Goal: Share content: Share content

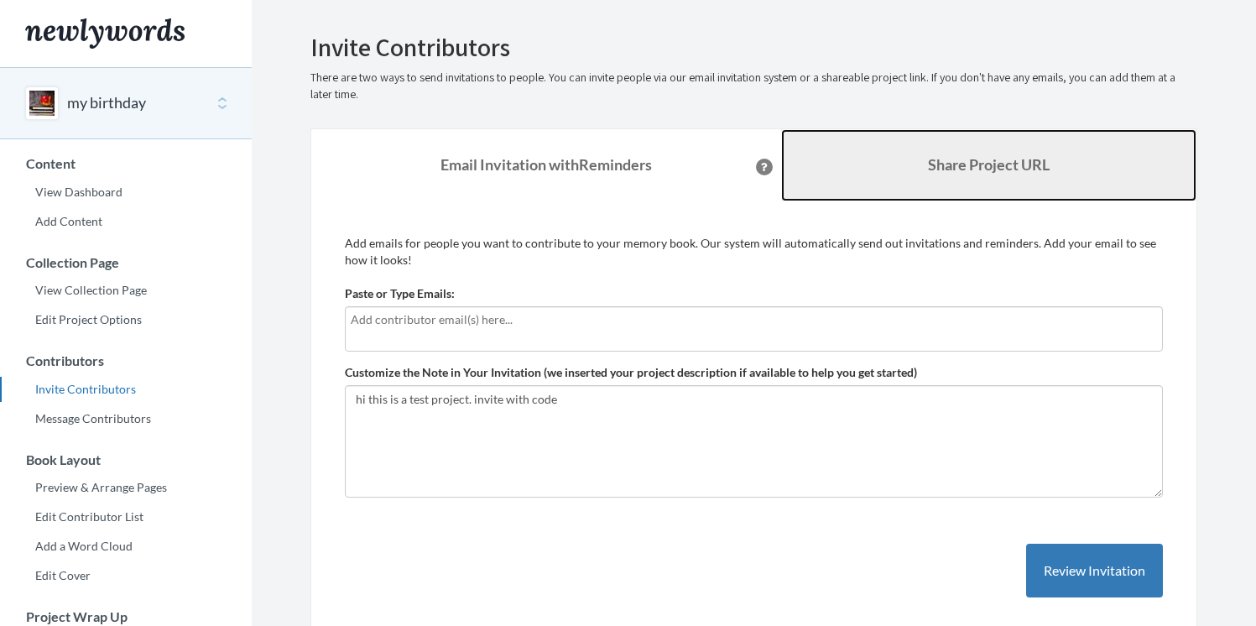
click at [928, 156] on b "Share Project URL" at bounding box center [989, 164] width 122 height 18
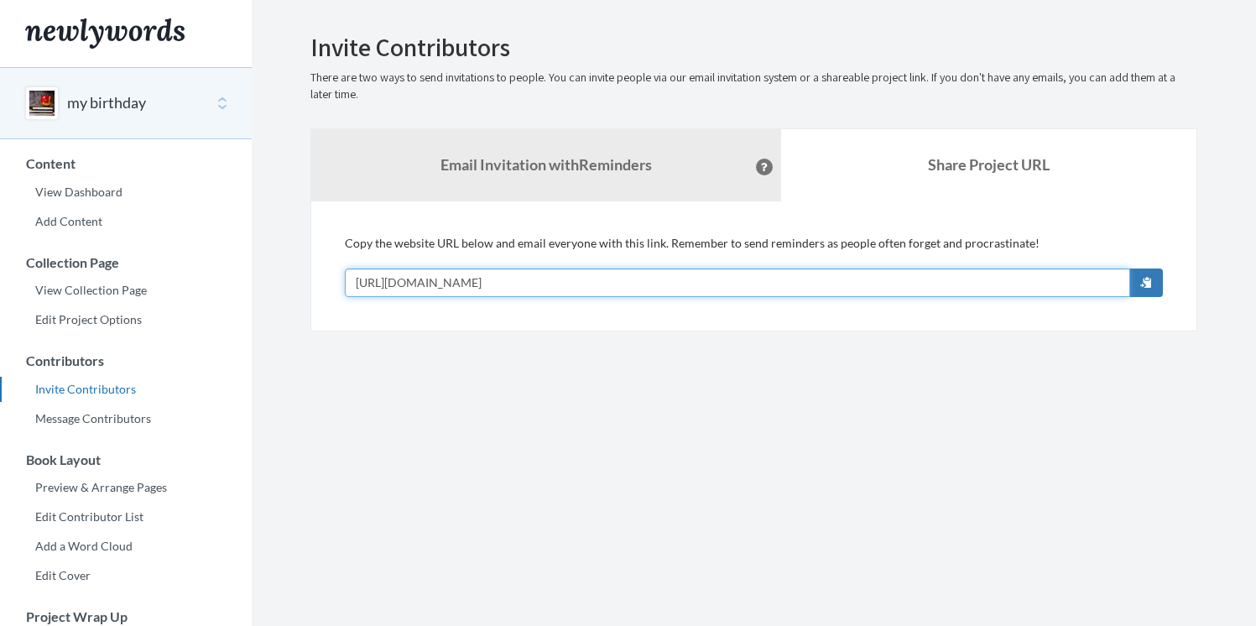
click at [521, 283] on input "[URL][DOMAIN_NAME]" at bounding box center [737, 282] width 785 height 29
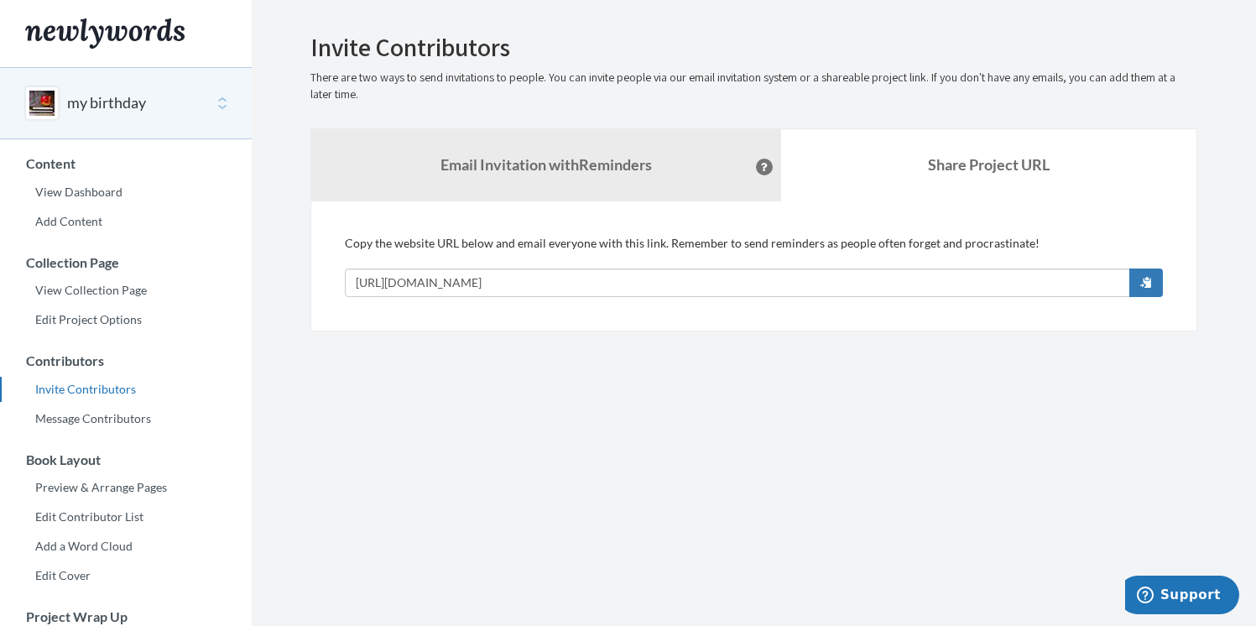
click at [622, 409] on section "Emails have been sent! Invite Contributors There are two ways to send invitatio…" at bounding box center [754, 473] width 1004 height 947
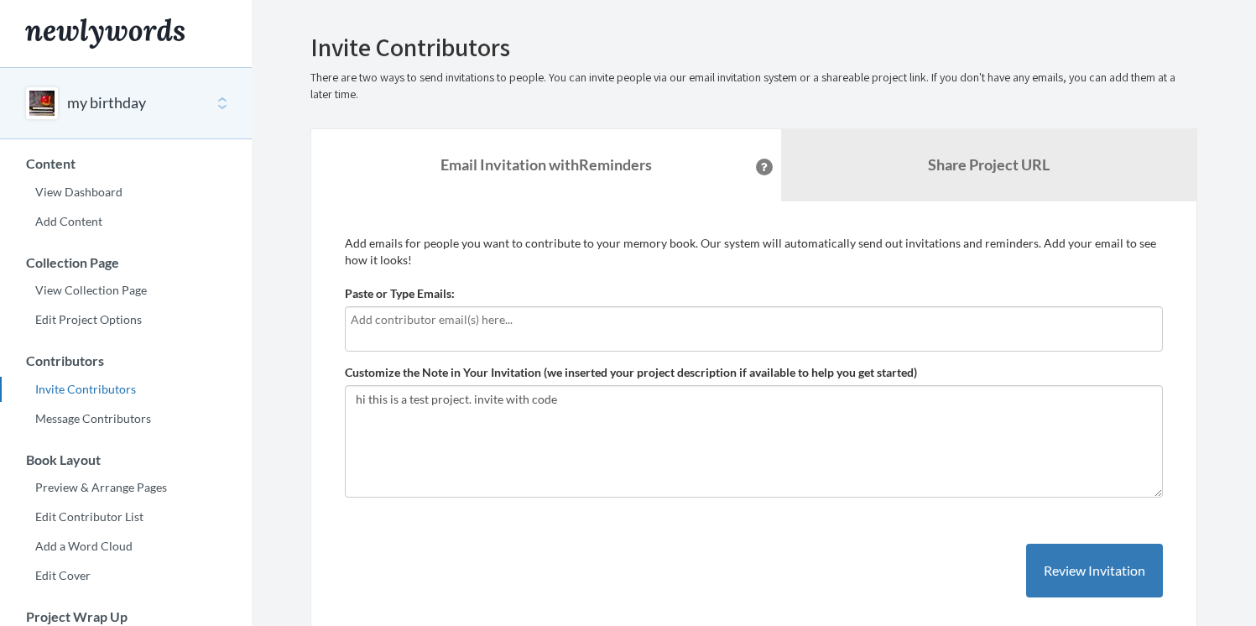
click at [504, 327] on input "text" at bounding box center [754, 319] width 806 height 18
type input "bitton.sh+1@gmail.com"
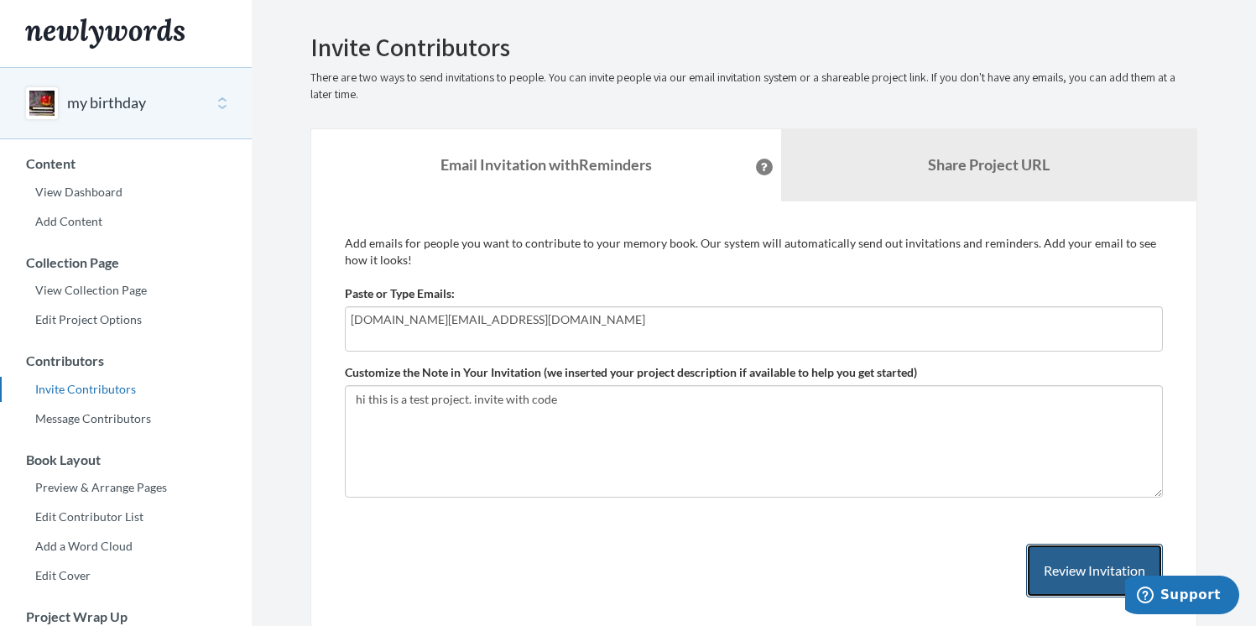
click at [1094, 567] on button "Review Invitation" at bounding box center [1094, 571] width 137 height 55
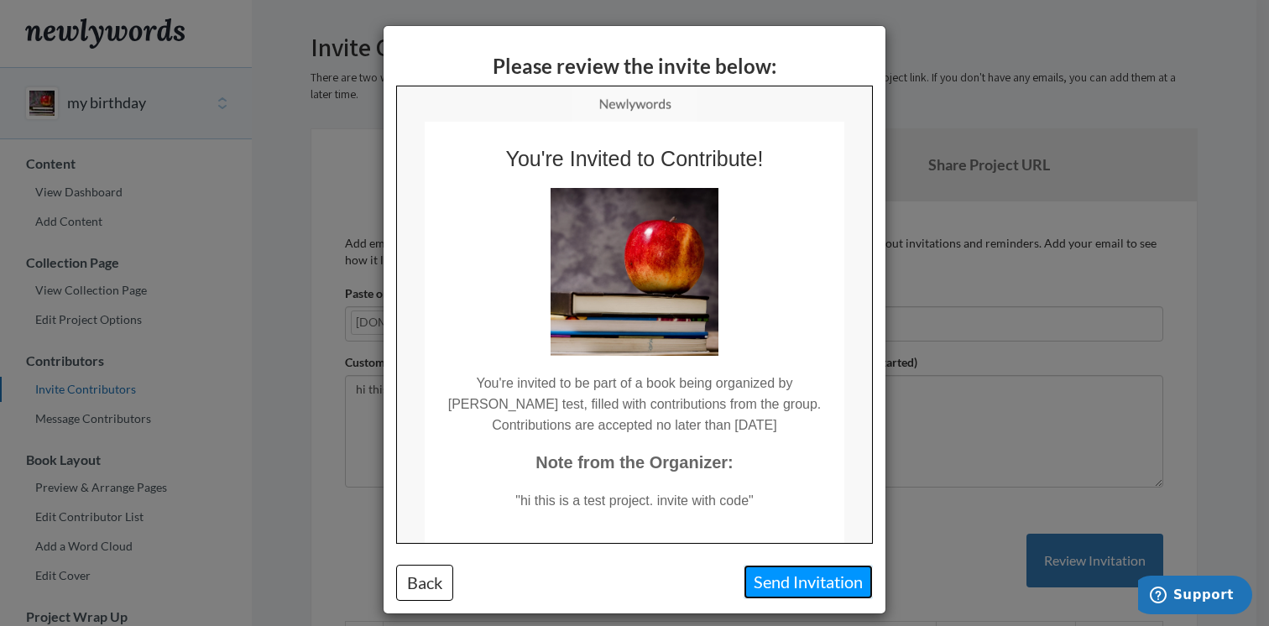
click at [794, 585] on button "Send Invitation" at bounding box center [807, 582] width 129 height 34
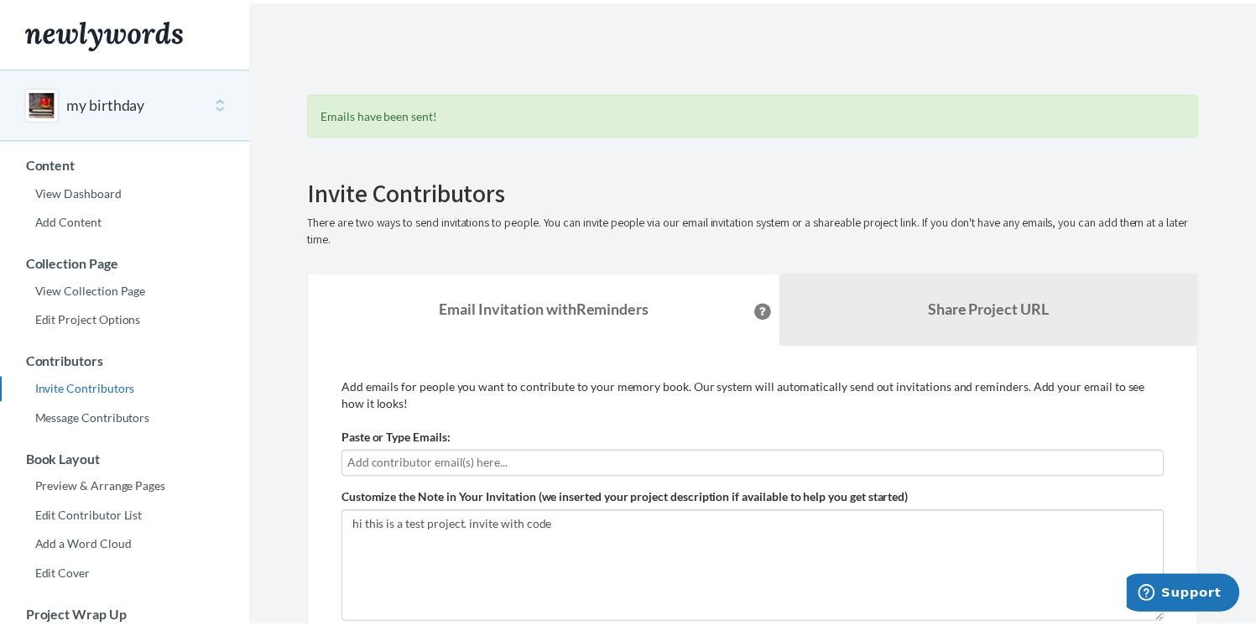
scroll to position [383, 0]
